Goal: Information Seeking & Learning: Learn about a topic

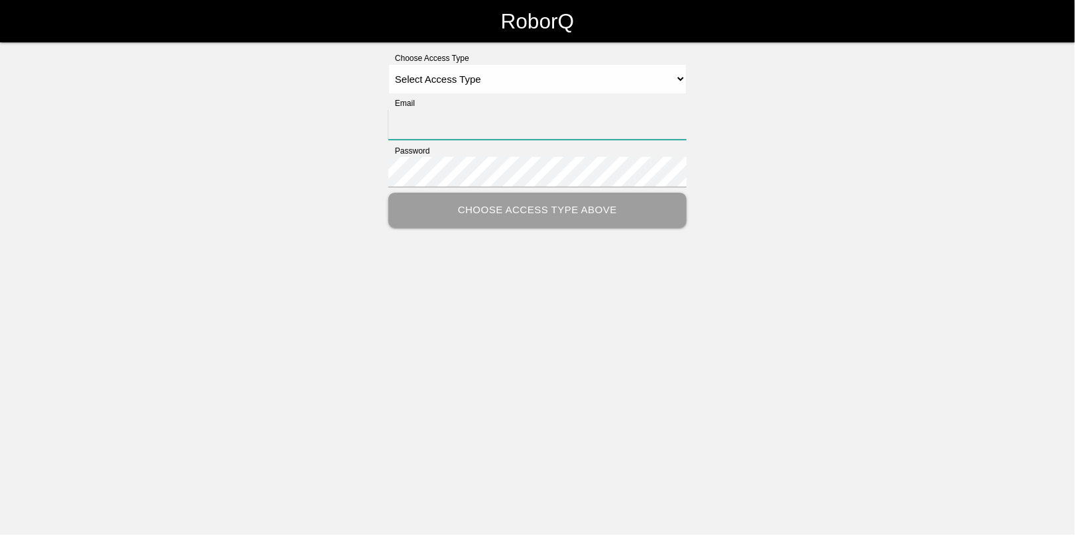
type input "[EMAIL_ADDRESS][DOMAIN_NAME]"
click at [412, 84] on select "Select Access Type Admin Customer Supervisor Worker" at bounding box center [537, 79] width 298 height 30
select select "Admin"
click at [388, 64] on select "Select Access Type Admin Customer Supervisor Worker" at bounding box center [537, 79] width 298 height 30
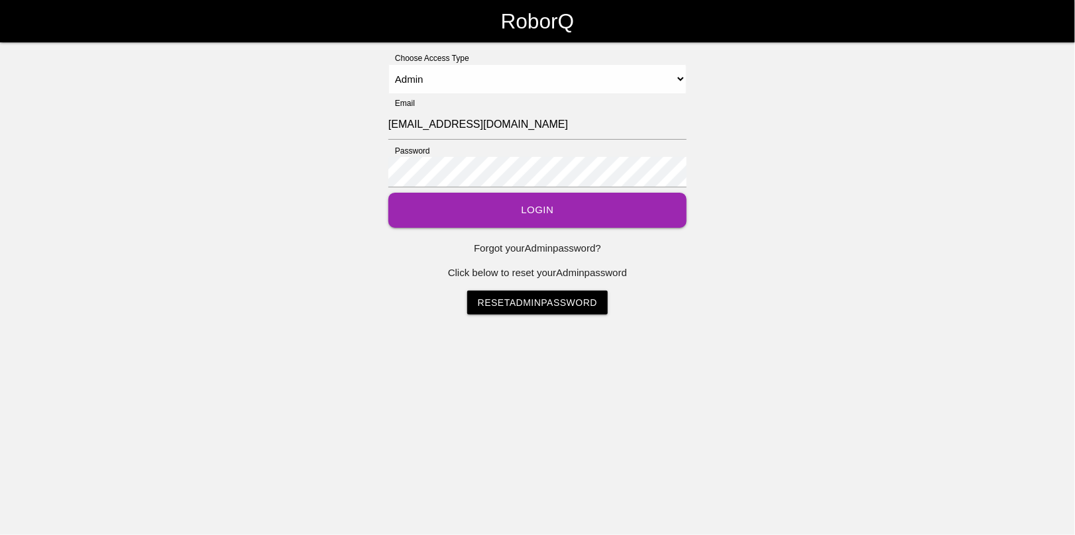
click at [560, 210] on button "Login" at bounding box center [537, 210] width 298 height 35
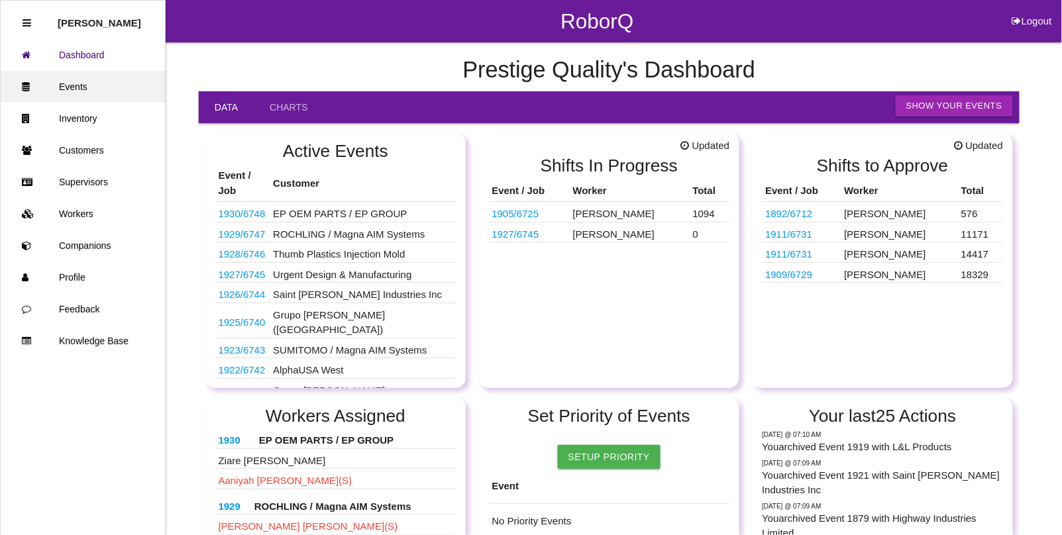
click at [71, 78] on link "Events" at bounding box center [83, 87] width 164 height 32
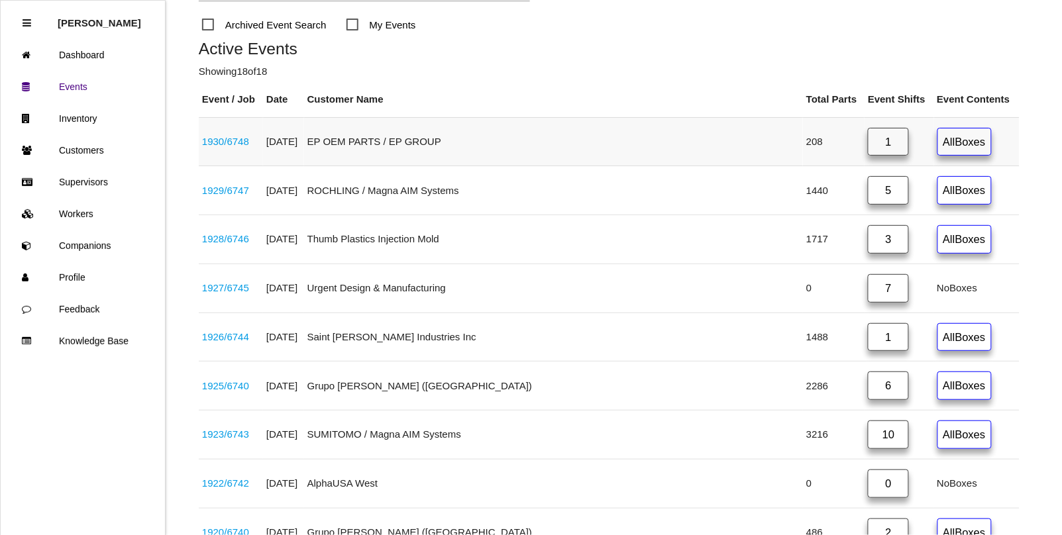
scroll to position [248, 0]
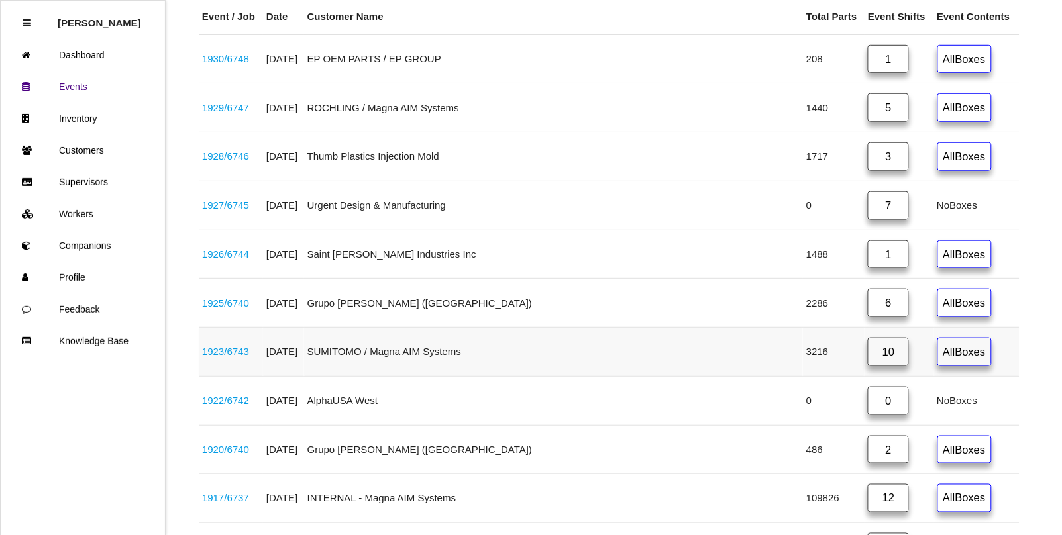
click at [868, 356] on link "10" at bounding box center [888, 352] width 41 height 28
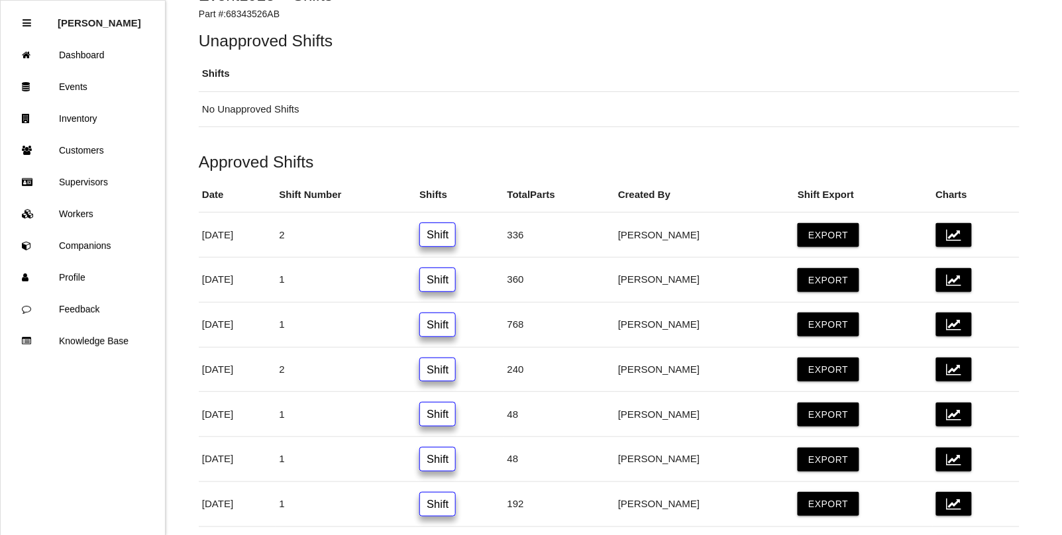
scroll to position [166, 0]
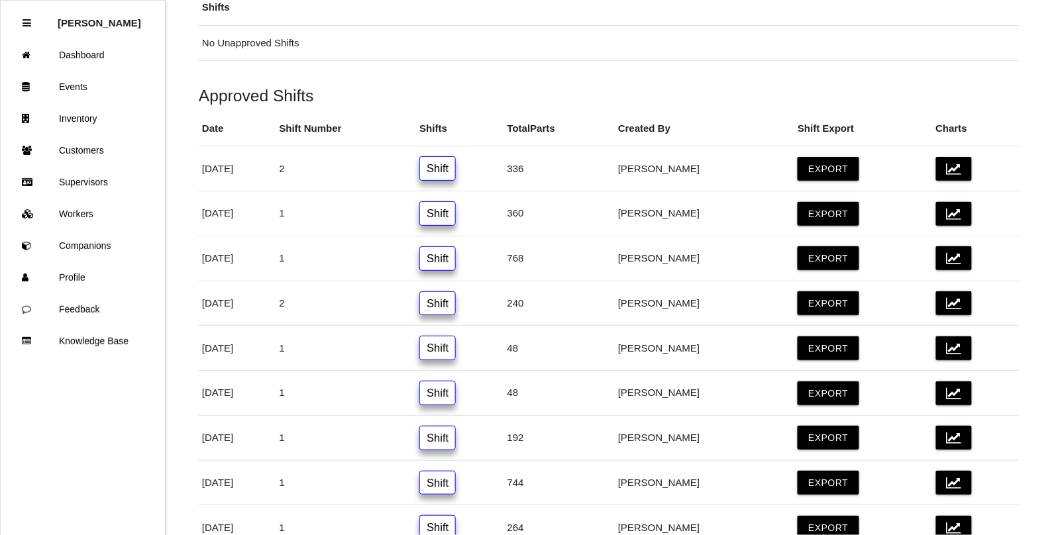
click at [950, 84] on div "Back Event 1923 > Shifts Part #: 68343526AB Unapproved Shifts Shifts No Unappro…" at bounding box center [609, 236] width 821 height 719
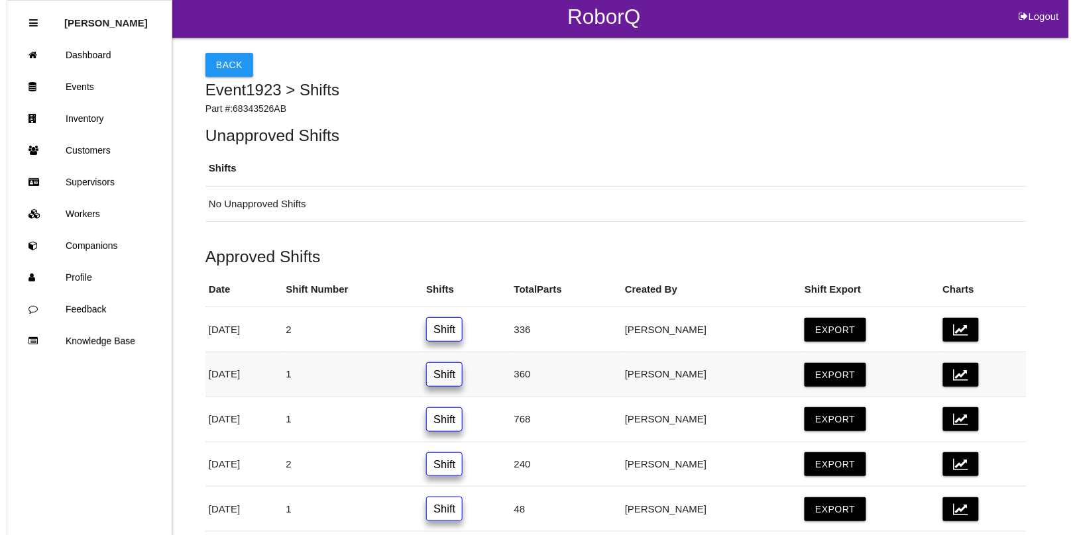
scroll to position [0, 0]
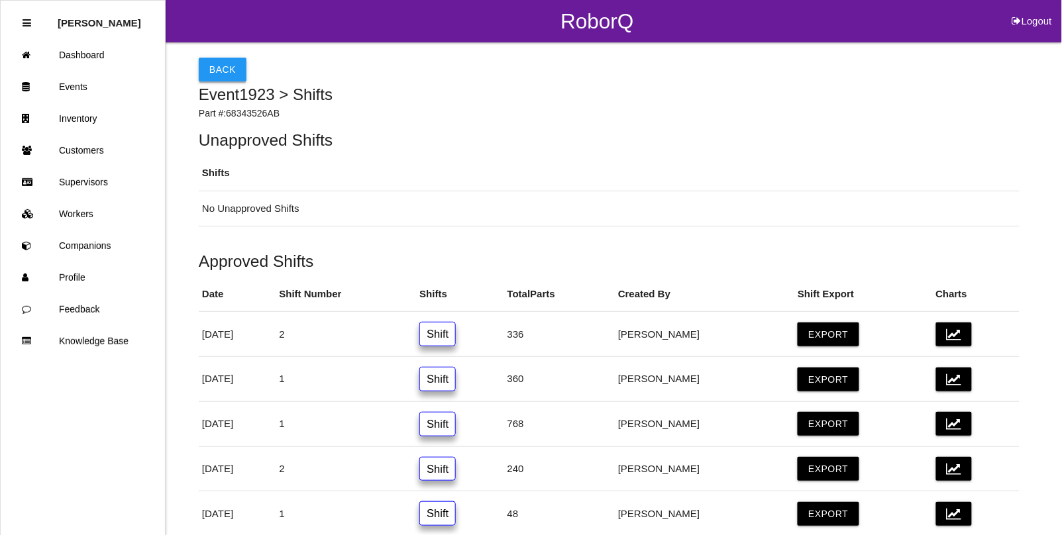
click at [210, 72] on button "Back" at bounding box center [223, 70] width 48 height 24
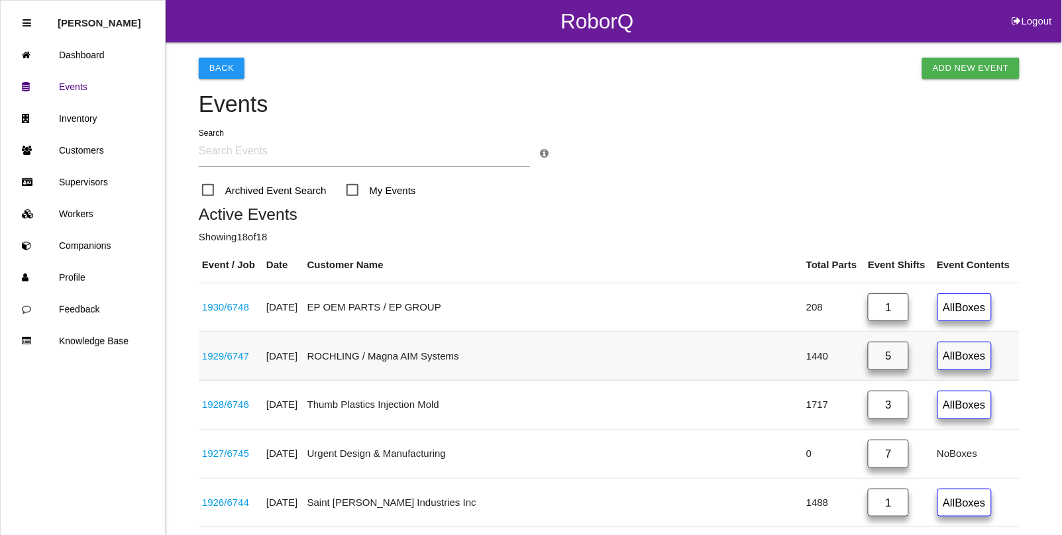
click at [868, 353] on link "5" at bounding box center [888, 356] width 41 height 28
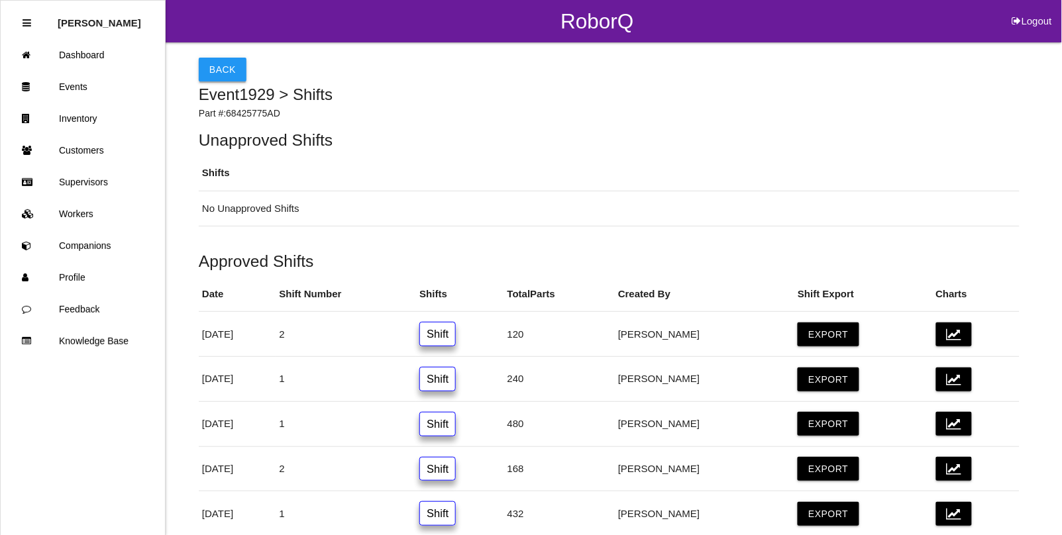
click at [213, 68] on button "Back" at bounding box center [223, 70] width 48 height 24
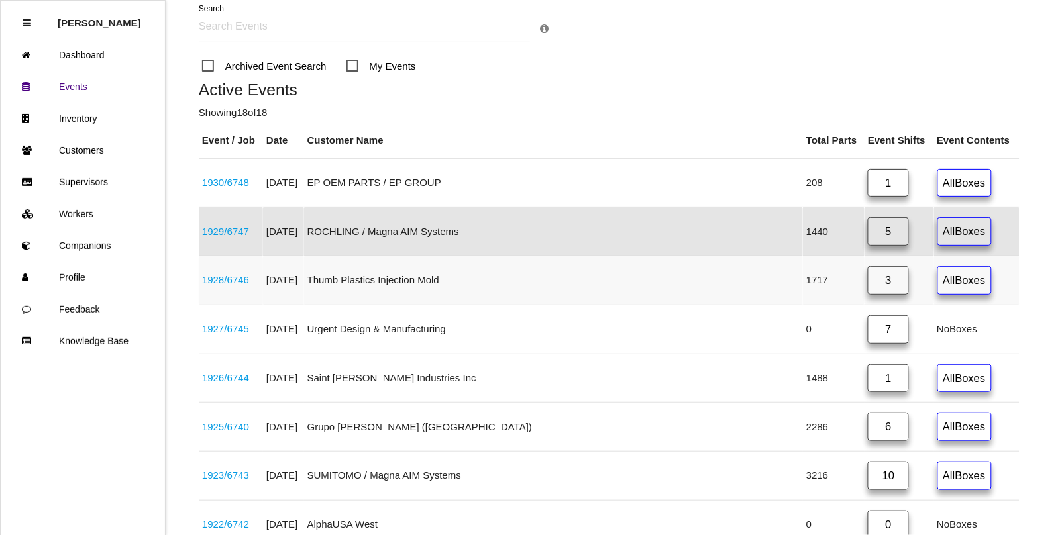
scroll to position [151, 0]
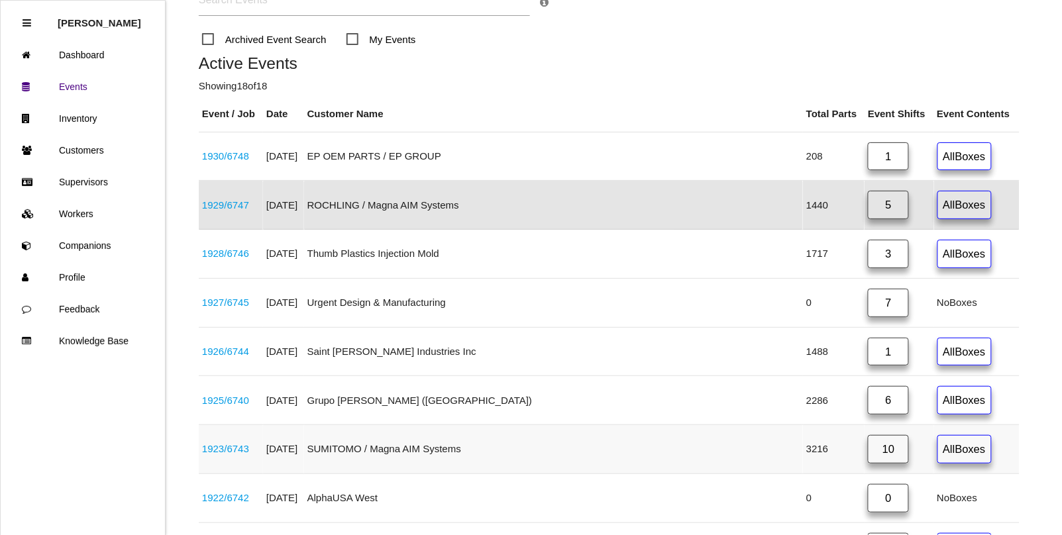
click at [868, 456] on link "10" at bounding box center [888, 449] width 41 height 28
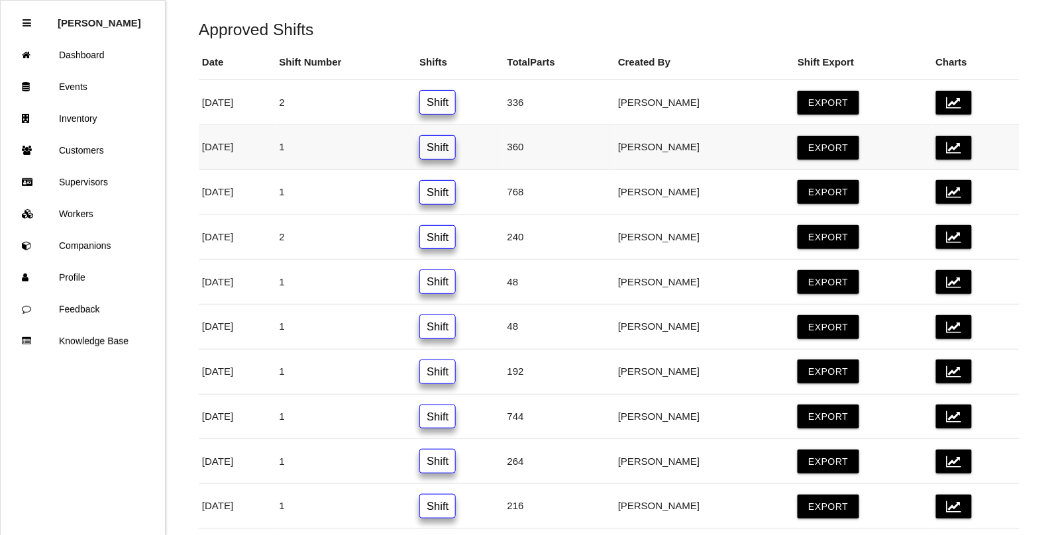
scroll to position [248, 0]
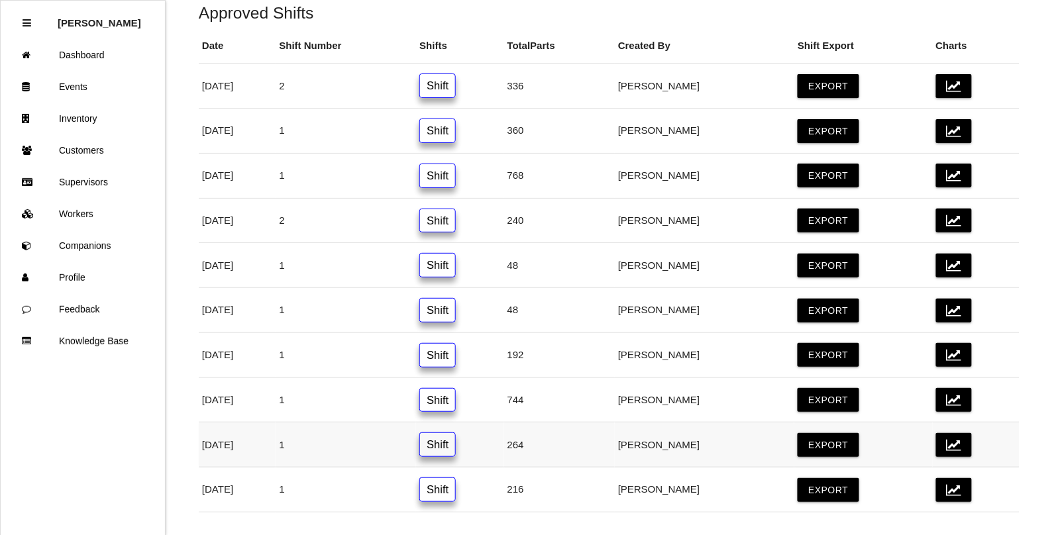
click at [456, 455] on link "Shift" at bounding box center [437, 445] width 36 height 25
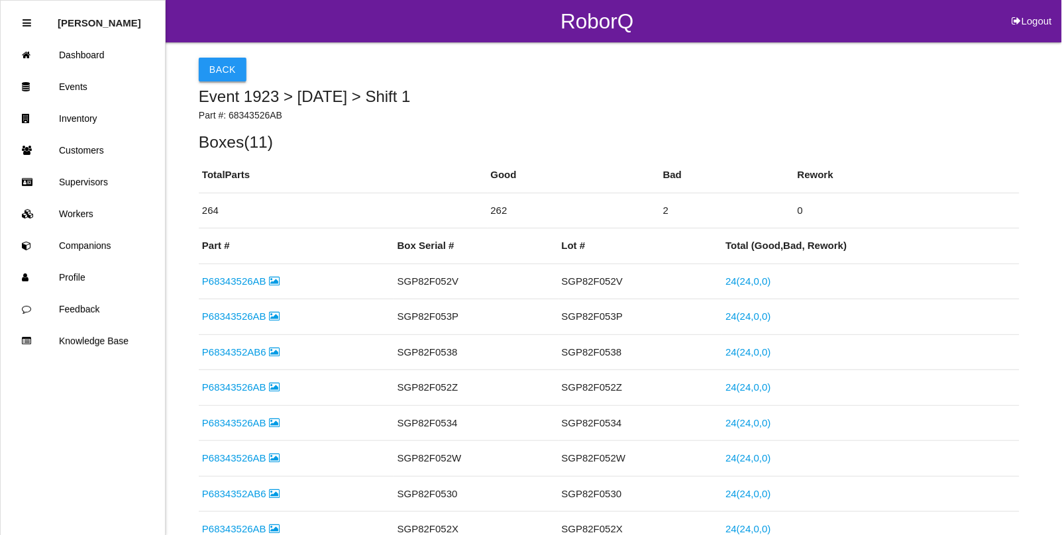
click at [227, 71] on button "Back" at bounding box center [223, 70] width 48 height 24
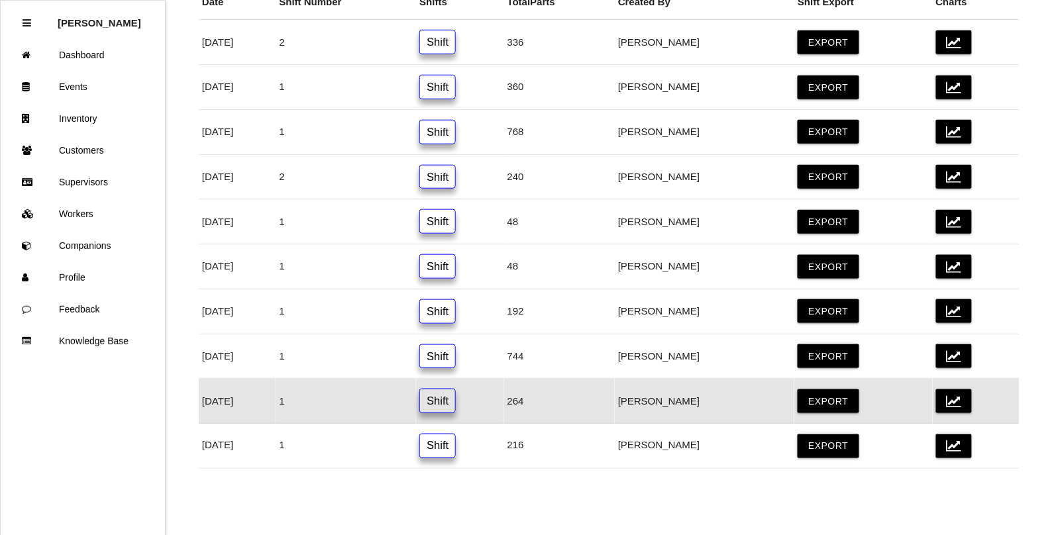
click at [456, 401] on link "Shift" at bounding box center [437, 401] width 36 height 25
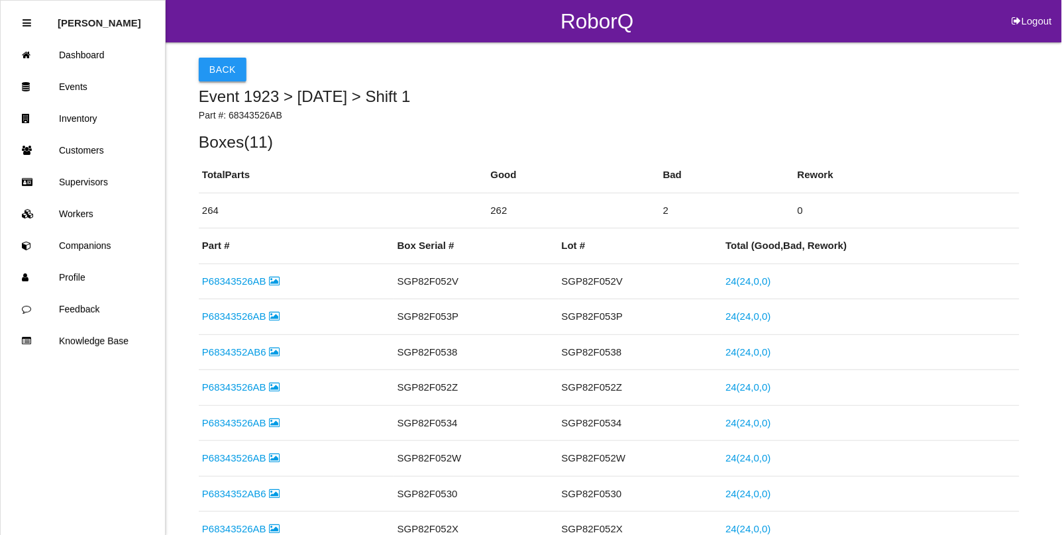
click at [222, 68] on button "Back" at bounding box center [223, 70] width 48 height 24
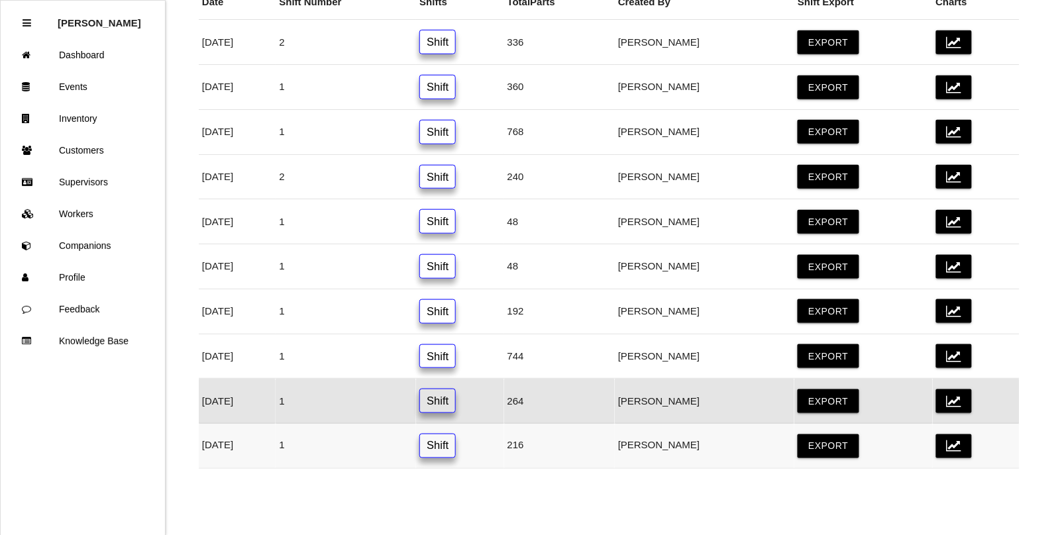
click at [456, 448] on link "Shift" at bounding box center [437, 446] width 36 height 25
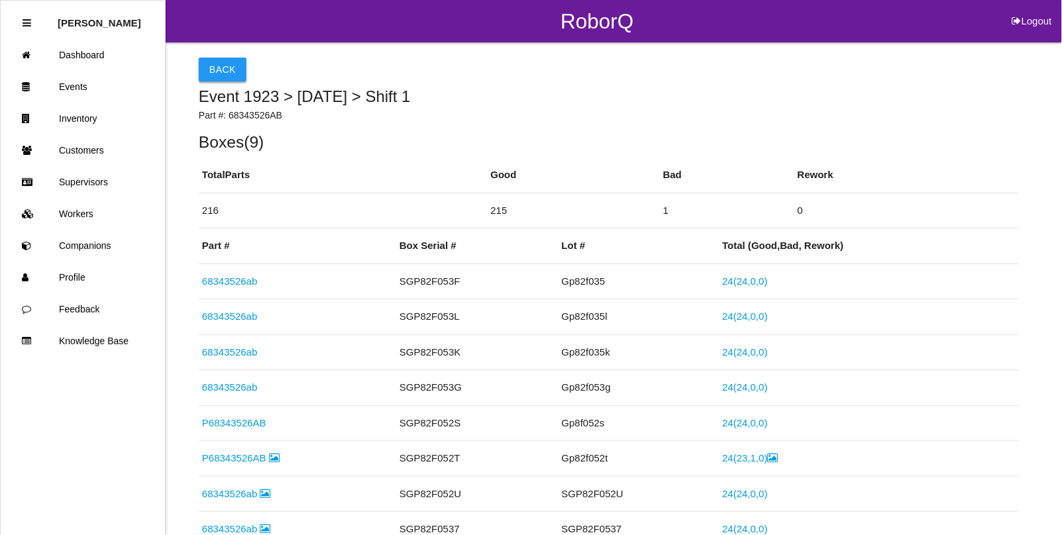
click at [213, 65] on button "Back" at bounding box center [223, 70] width 48 height 24
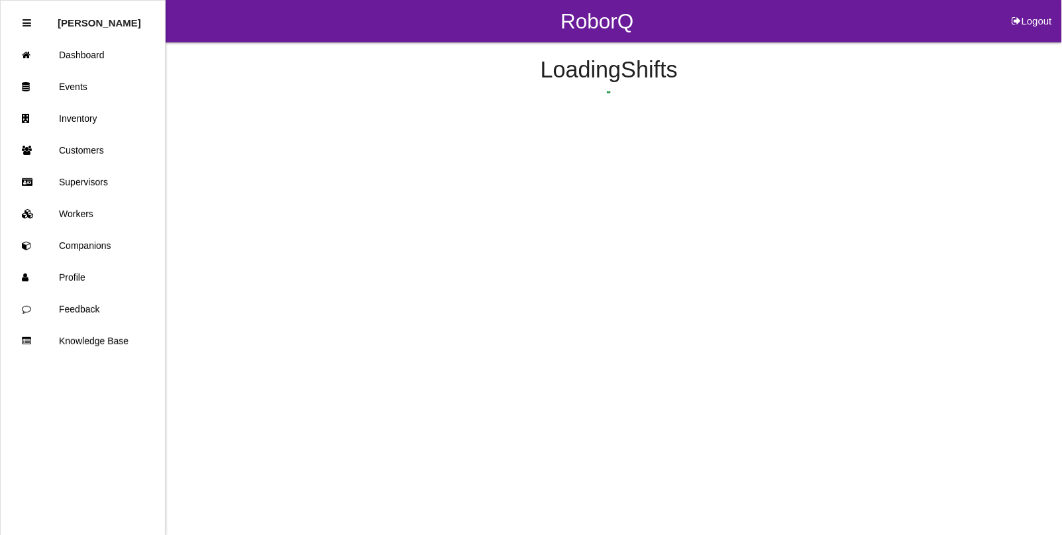
scroll to position [297, 0]
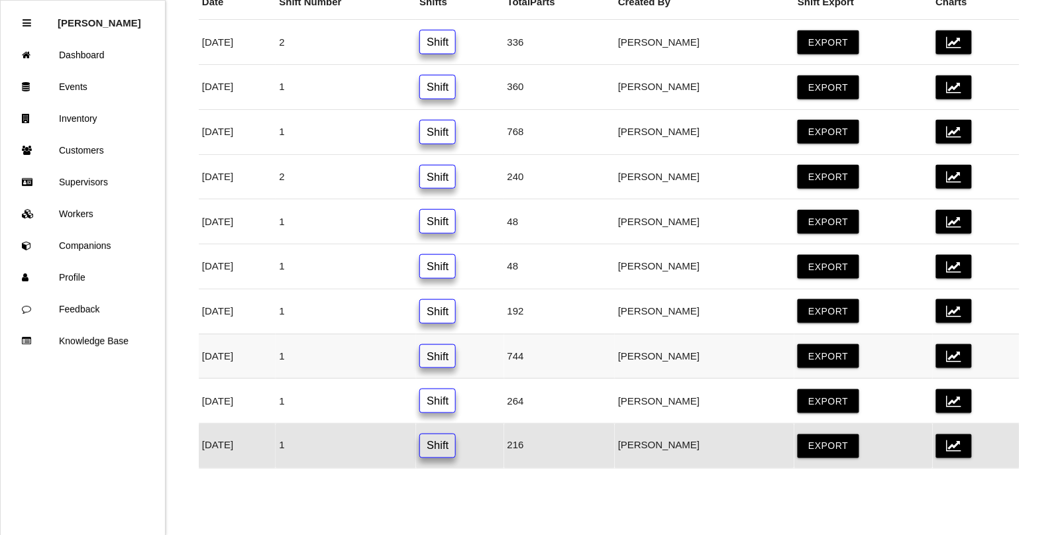
click at [456, 351] on link "Shift" at bounding box center [437, 357] width 36 height 25
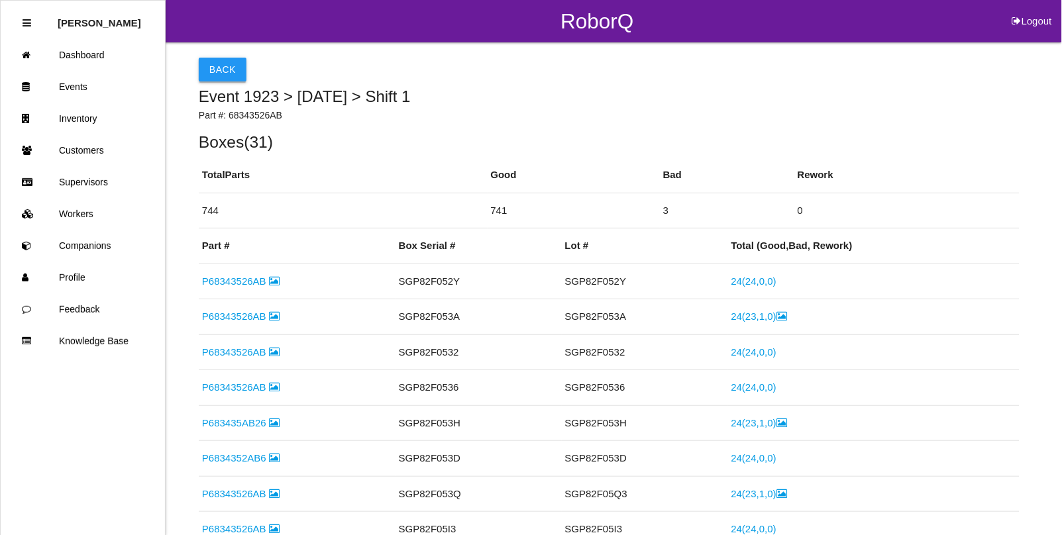
click at [226, 68] on button "Back" at bounding box center [223, 70] width 48 height 24
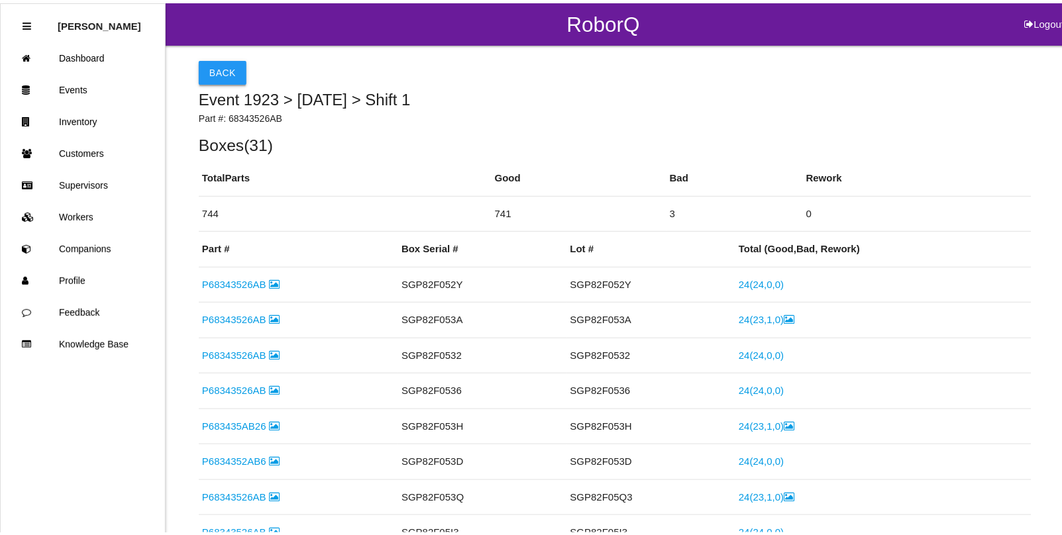
scroll to position [297, 0]
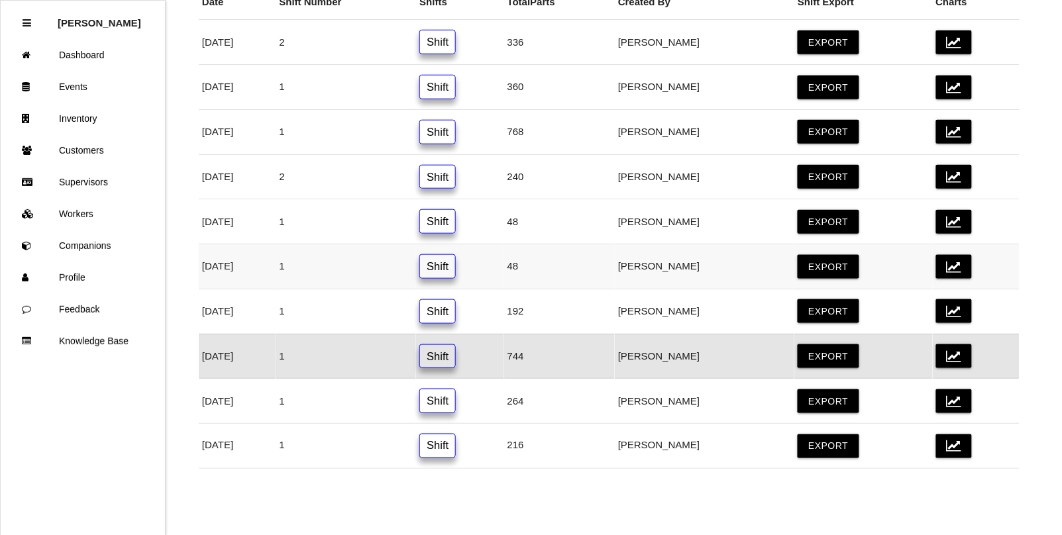
click at [456, 262] on link "Shift" at bounding box center [437, 266] width 36 height 25
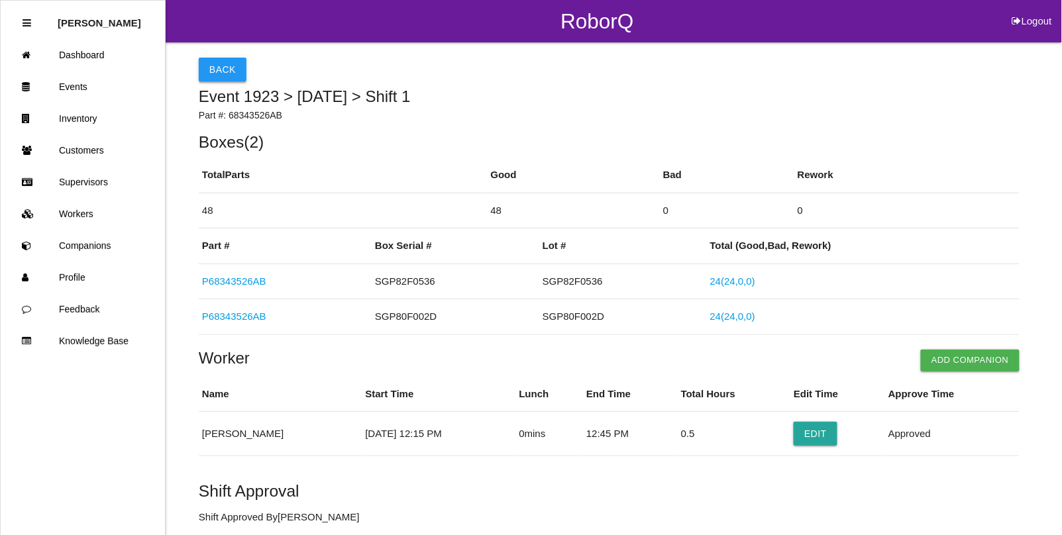
click at [229, 78] on button "Back" at bounding box center [223, 70] width 48 height 24
